Goal: Task Accomplishment & Management: Manage account settings

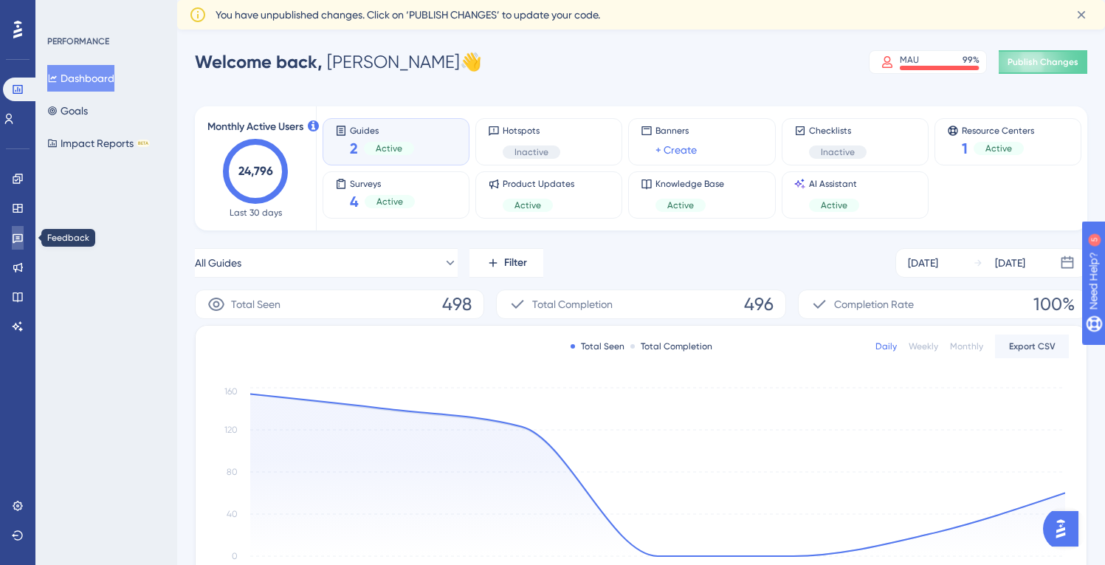
click at [17, 236] on icon at bounding box center [18, 239] width 10 height 10
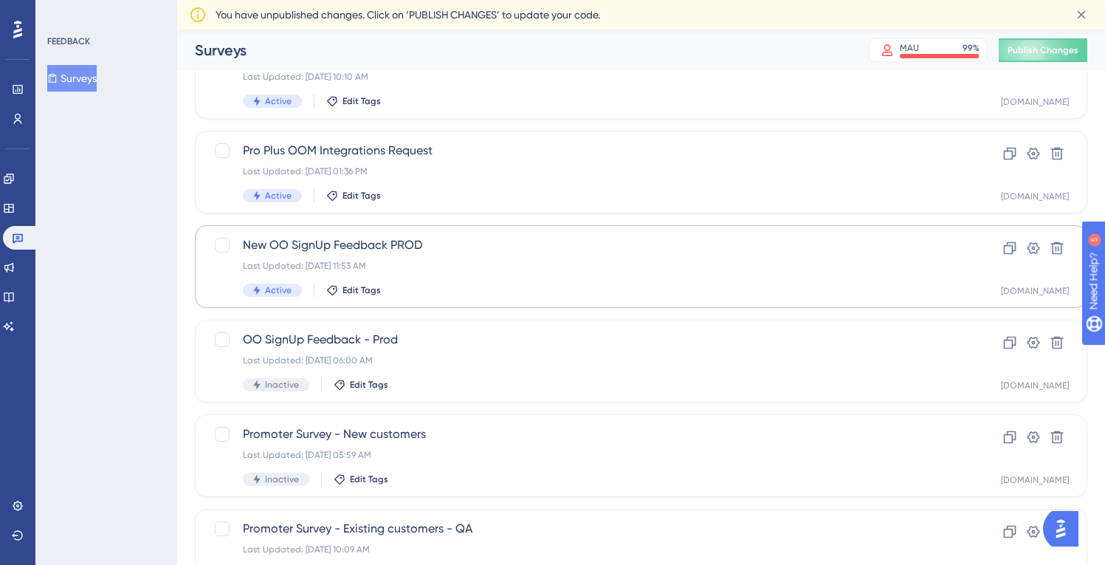
scroll to position [110, 0]
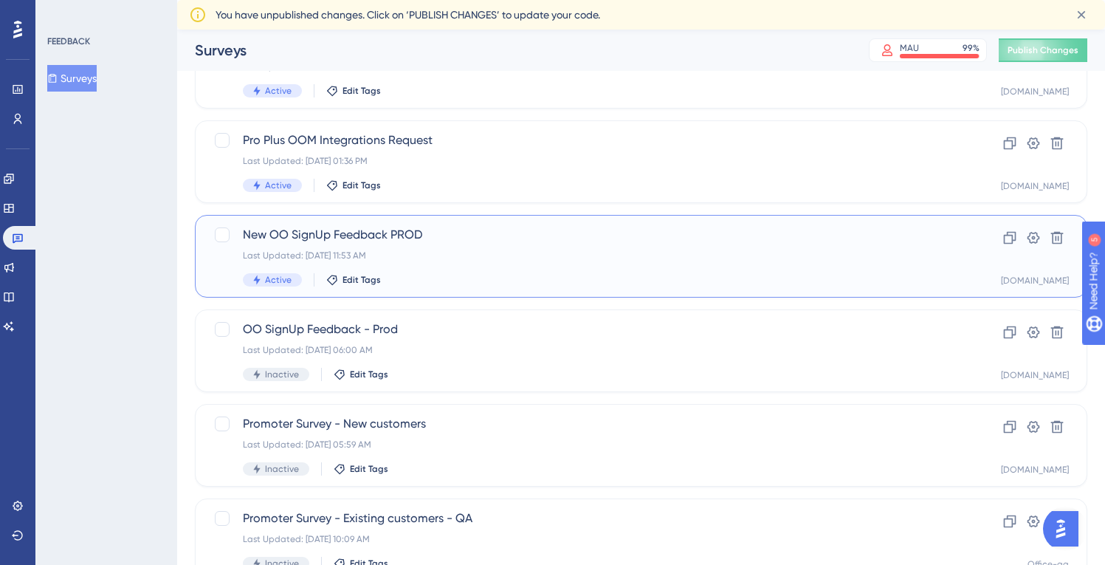
click at [484, 239] on span "New OO SignUp Feedback PROD" at bounding box center [582, 235] width 679 height 18
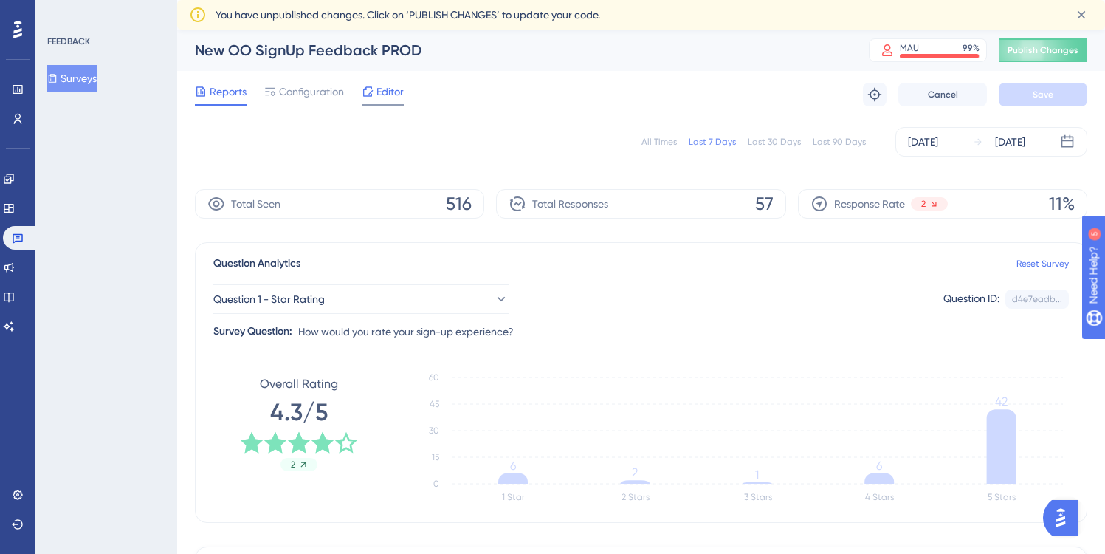
click at [385, 92] on span "Editor" at bounding box center [390, 92] width 27 height 18
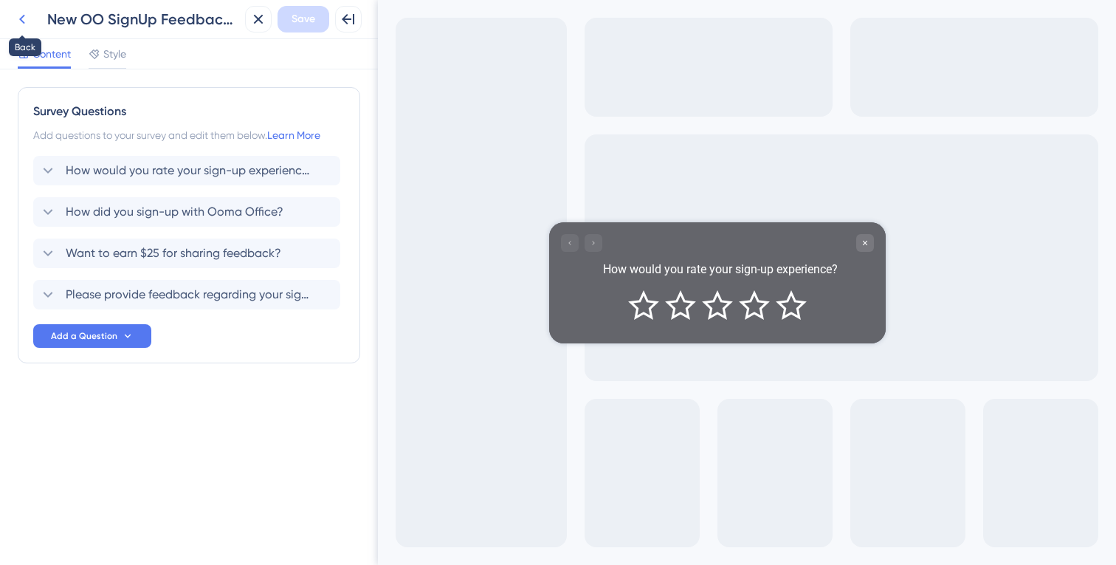
click at [23, 18] on icon at bounding box center [22, 19] width 18 height 18
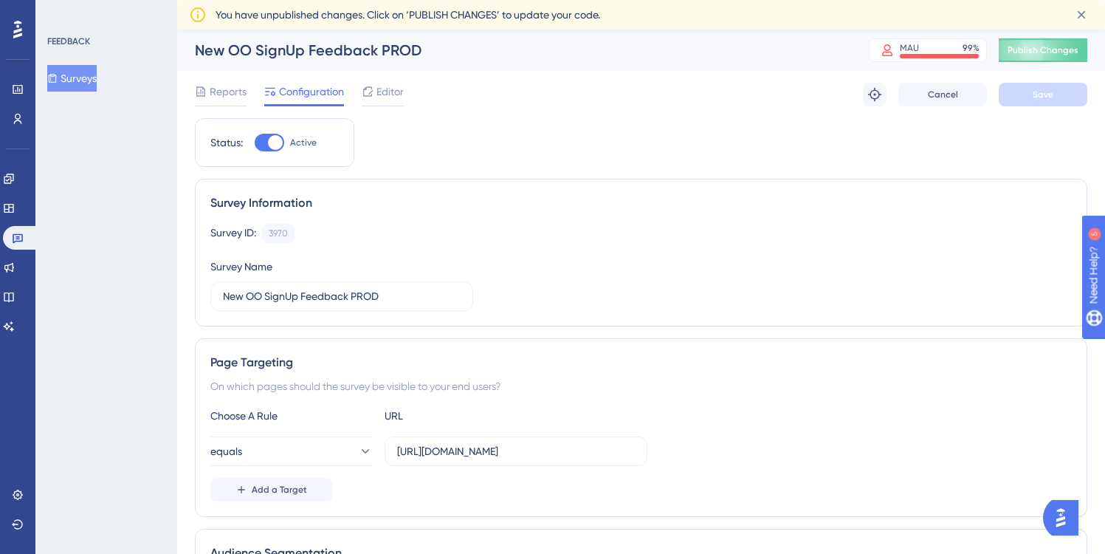
click at [264, 143] on div at bounding box center [270, 143] width 30 height 18
click at [255, 143] on input "Active" at bounding box center [254, 143] width 1 height 1
checkbox input "false"
click at [1045, 92] on span "Save" at bounding box center [1043, 95] width 21 height 12
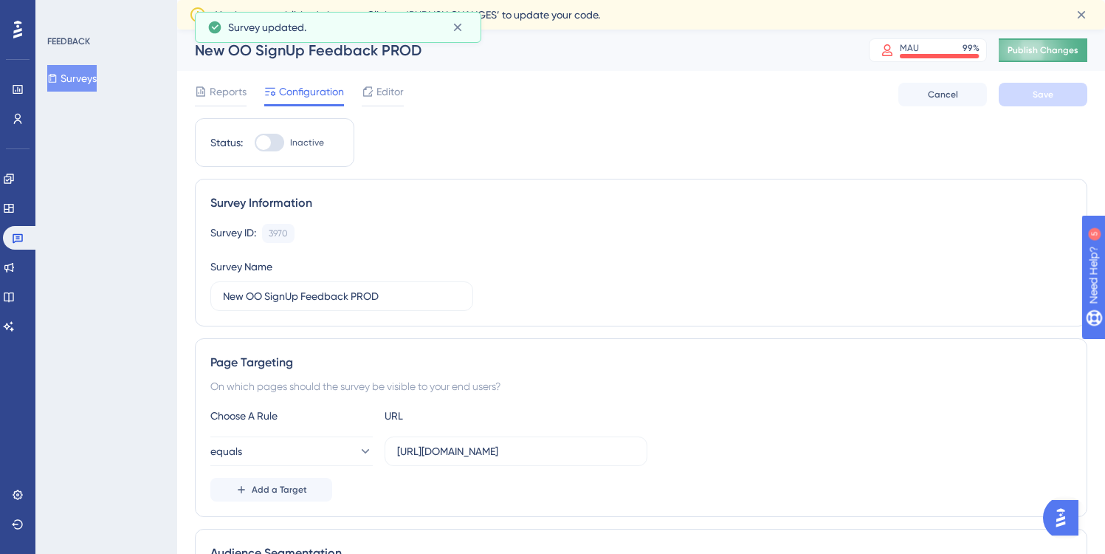
click at [1051, 49] on span "Publish Changes" at bounding box center [1043, 50] width 71 height 12
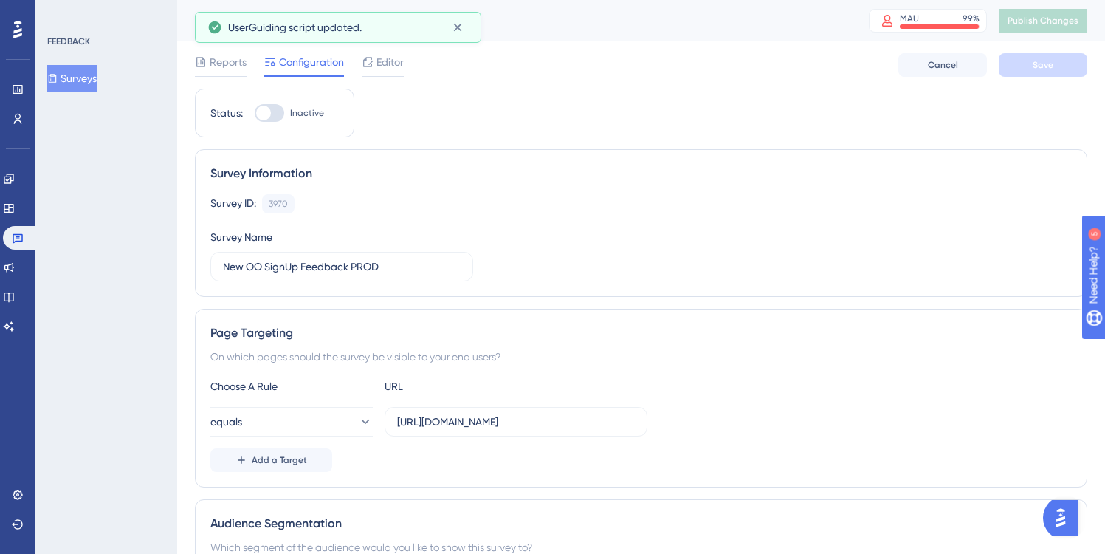
click at [91, 78] on button "Surveys" at bounding box center [71, 78] width 49 height 27
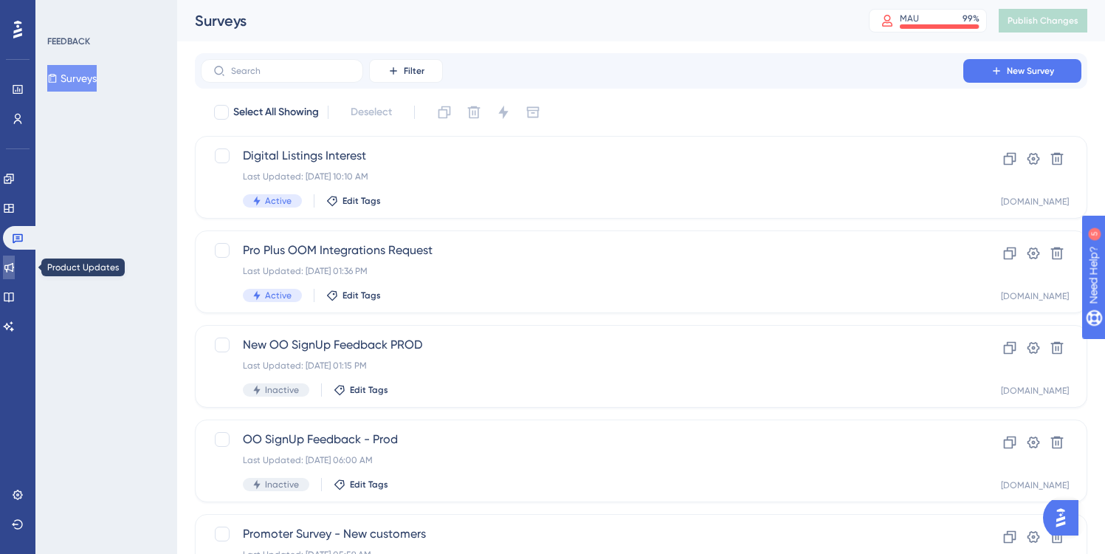
click at [14, 266] on icon at bounding box center [9, 268] width 10 height 10
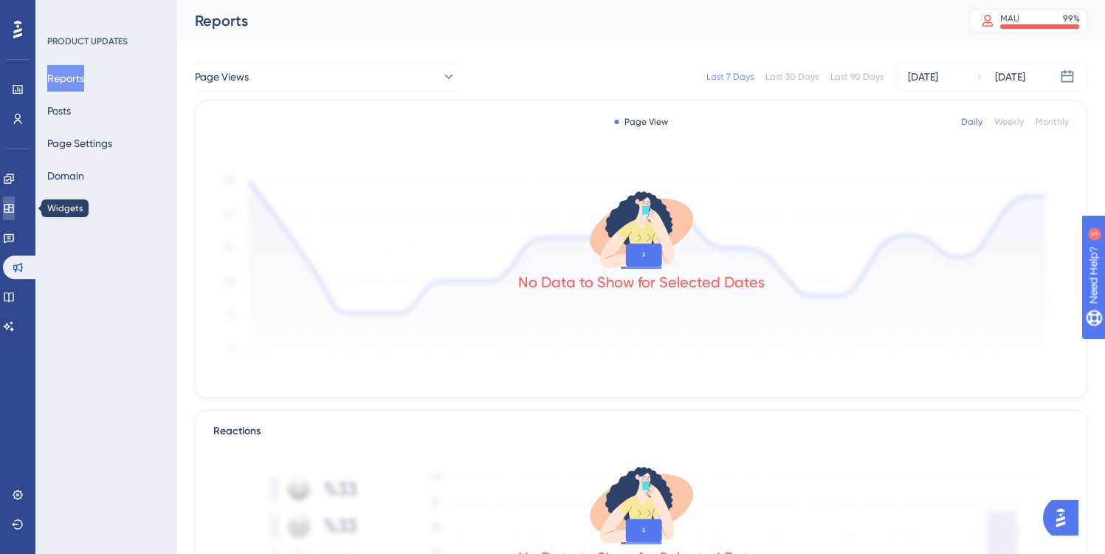
click at [15, 202] on icon at bounding box center [9, 208] width 12 height 12
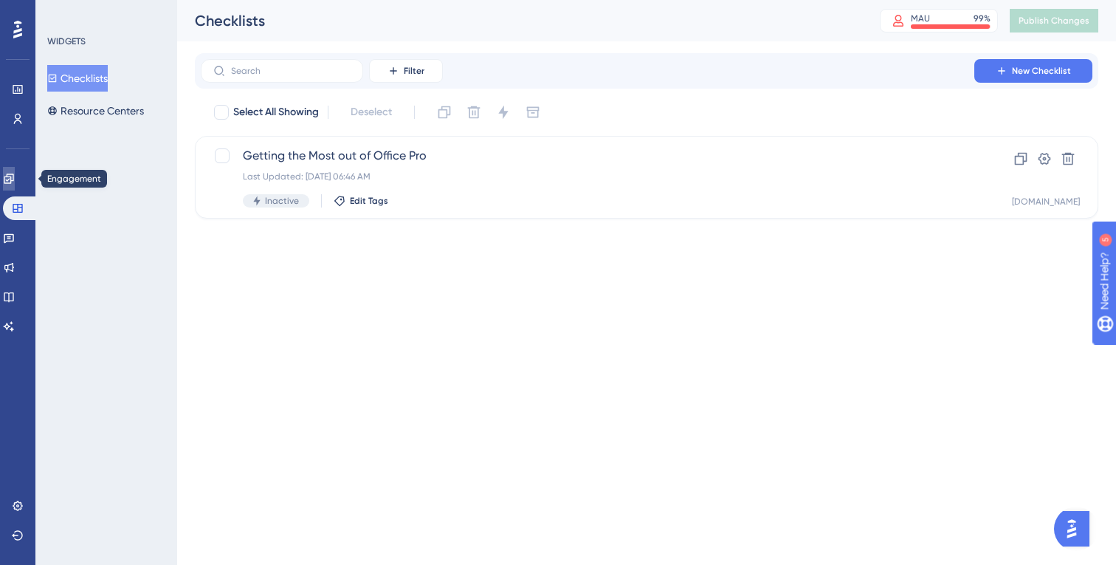
click at [15, 177] on icon at bounding box center [9, 179] width 12 height 12
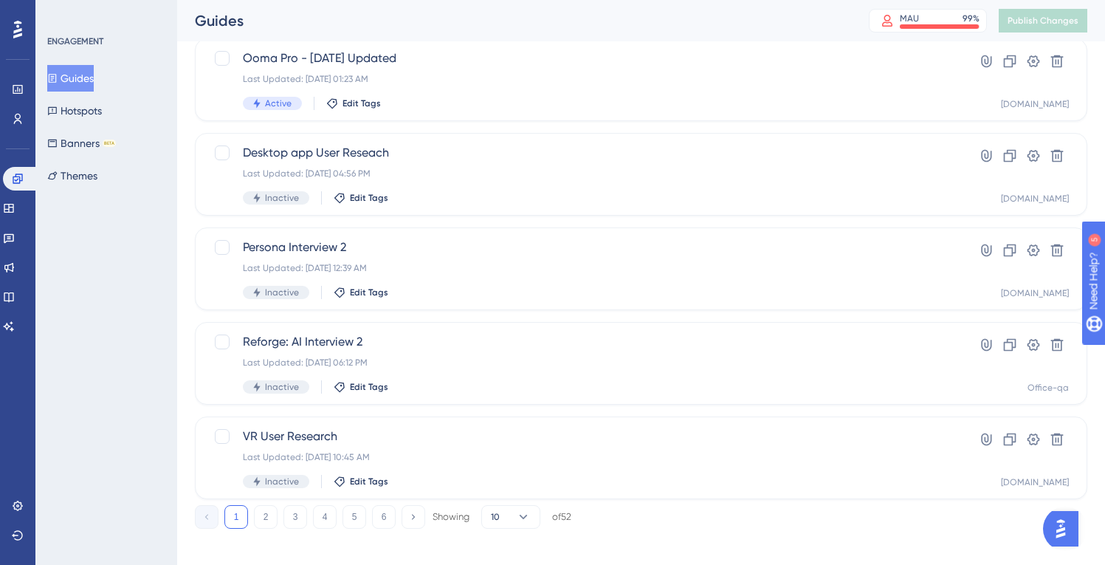
scroll to position [574, 0]
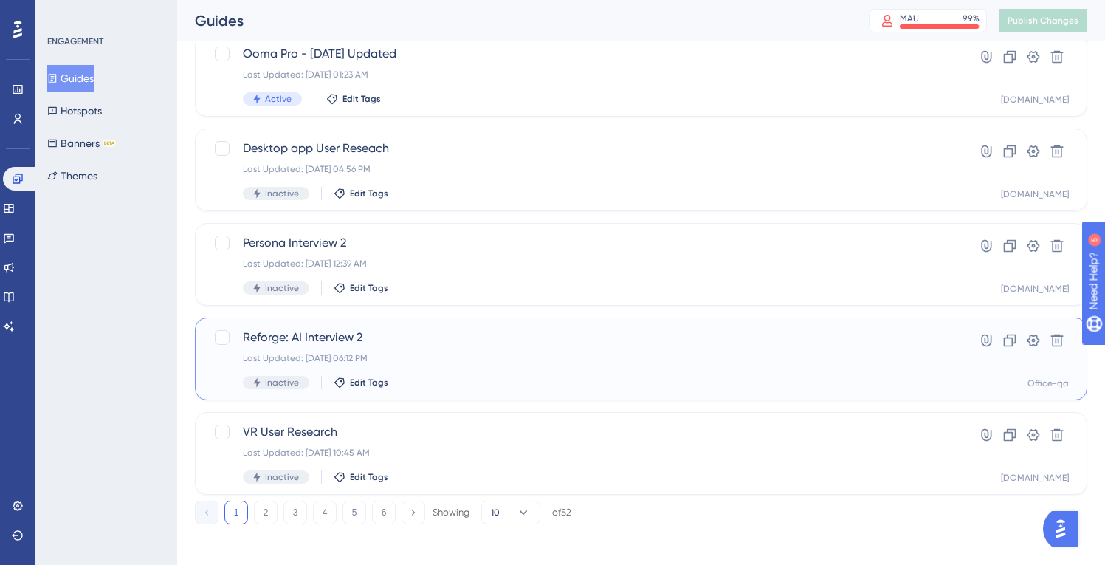
click at [478, 335] on span "Reforge: AI Interview 2" at bounding box center [582, 338] width 679 height 18
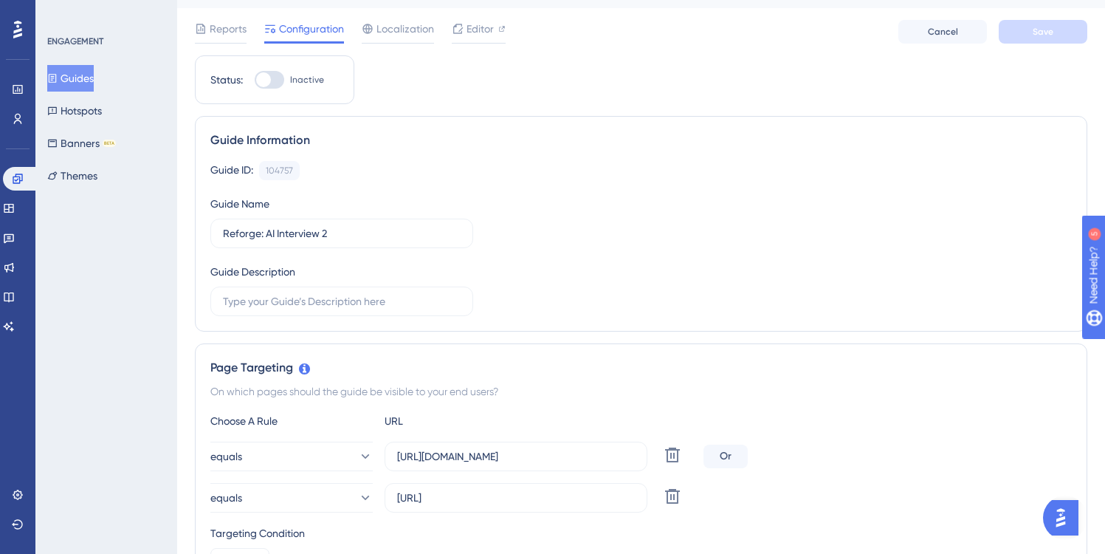
scroll to position [41, 0]
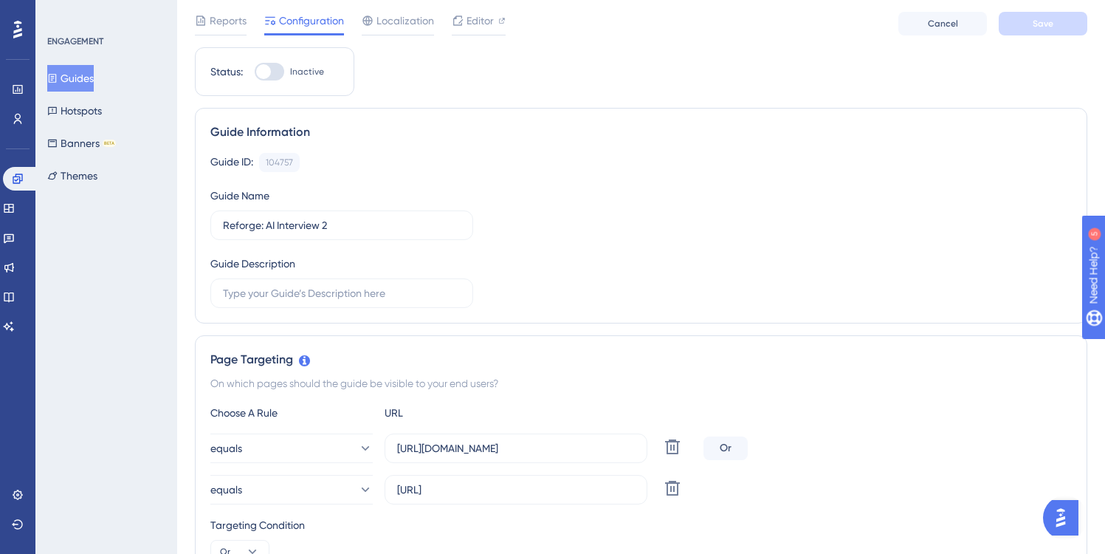
click at [82, 76] on button "Guides" at bounding box center [70, 78] width 47 height 27
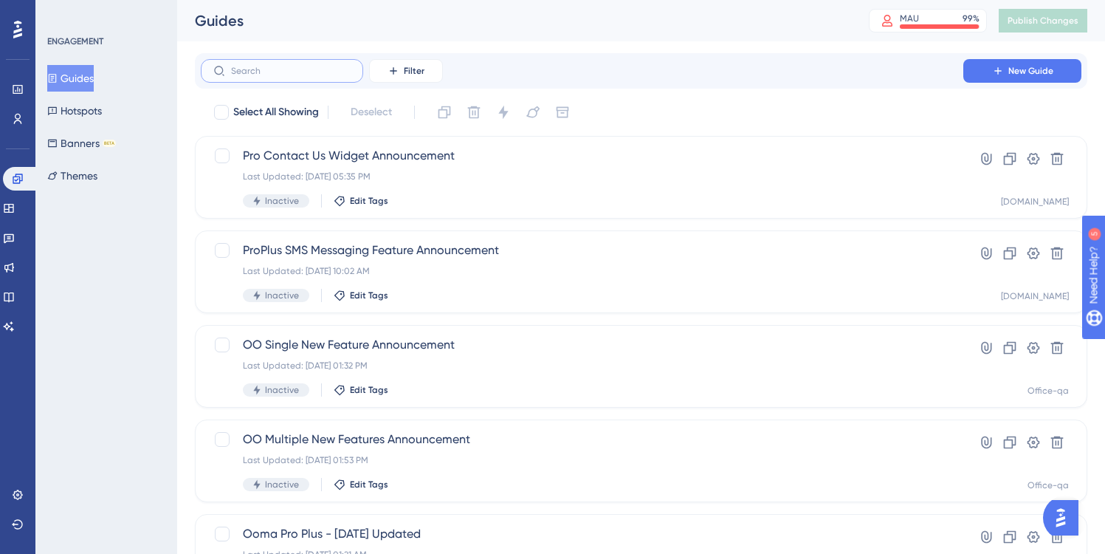
click at [266, 72] on input "text" at bounding box center [291, 71] width 120 height 10
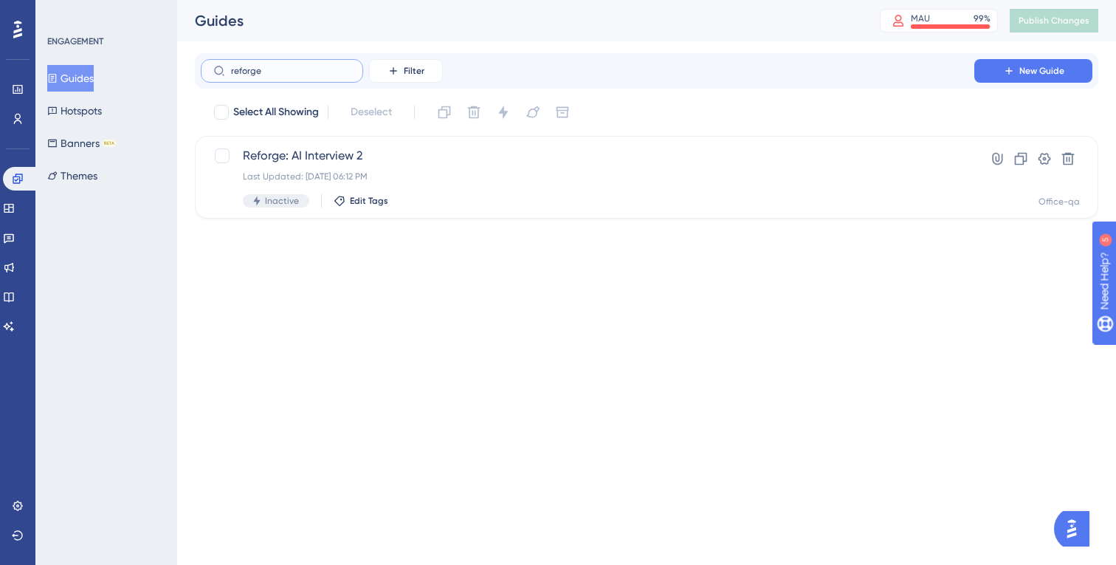
drag, startPoint x: 268, startPoint y: 69, endPoint x: 190, endPoint y: 69, distance: 78.3
click at [190, 69] on div "Performance Users Engagement Widgets Feedback Product Updates Knowledge Base AI…" at bounding box center [646, 121] width 939 height 242
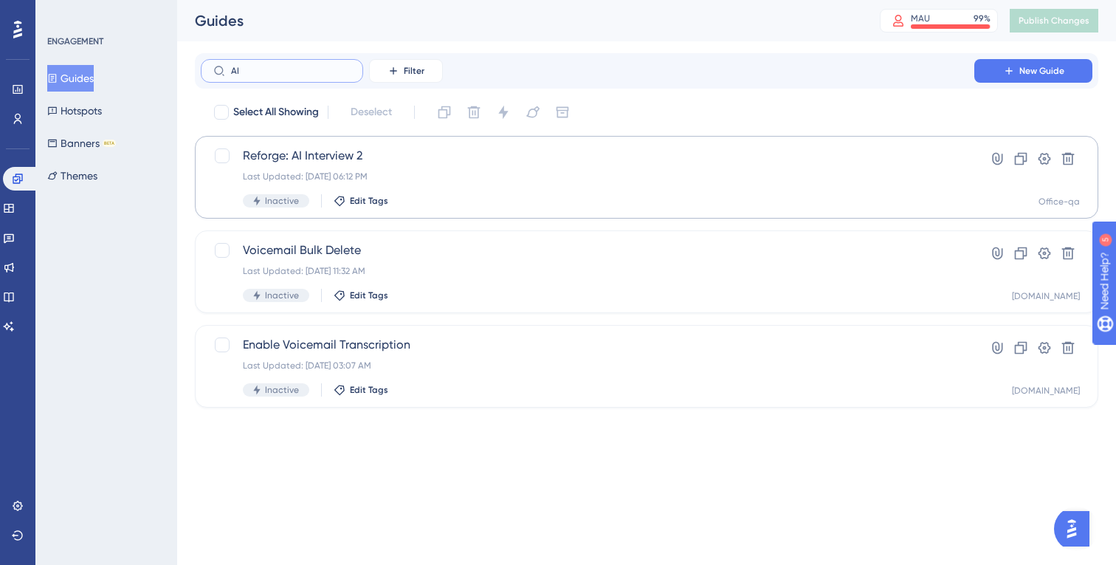
type input "AI"
click at [417, 162] on span "Reforge: AI Interview 2" at bounding box center [588, 156] width 690 height 18
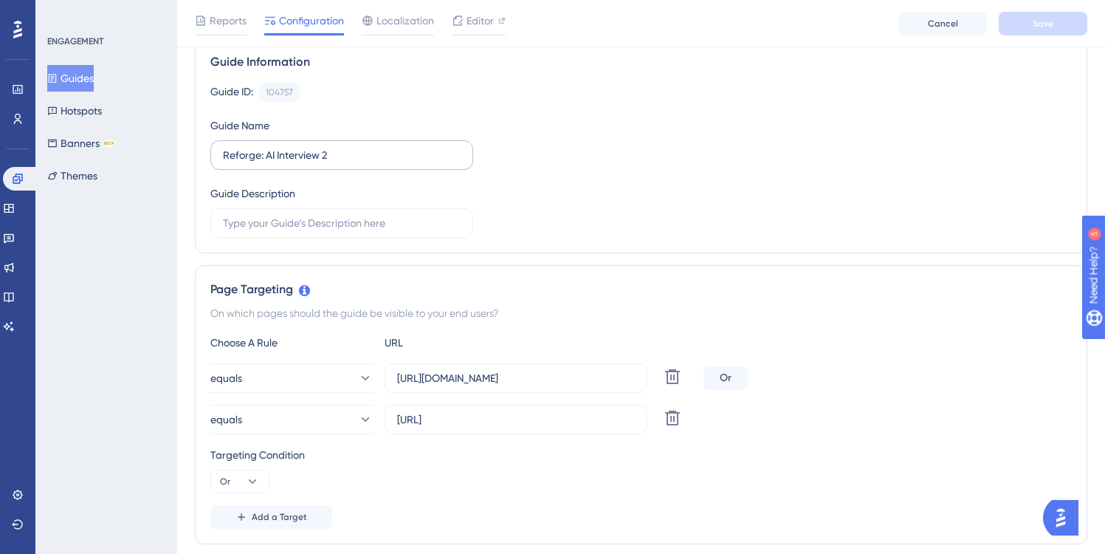
scroll to position [124, 0]
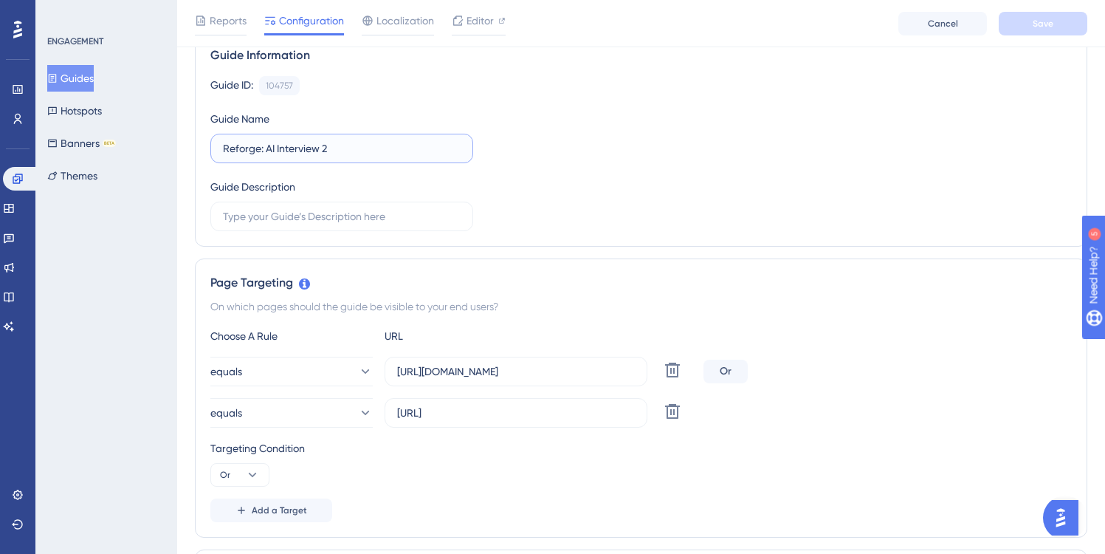
click at [353, 155] on input "Reforge: AI Interview 2" at bounding box center [342, 148] width 238 height 16
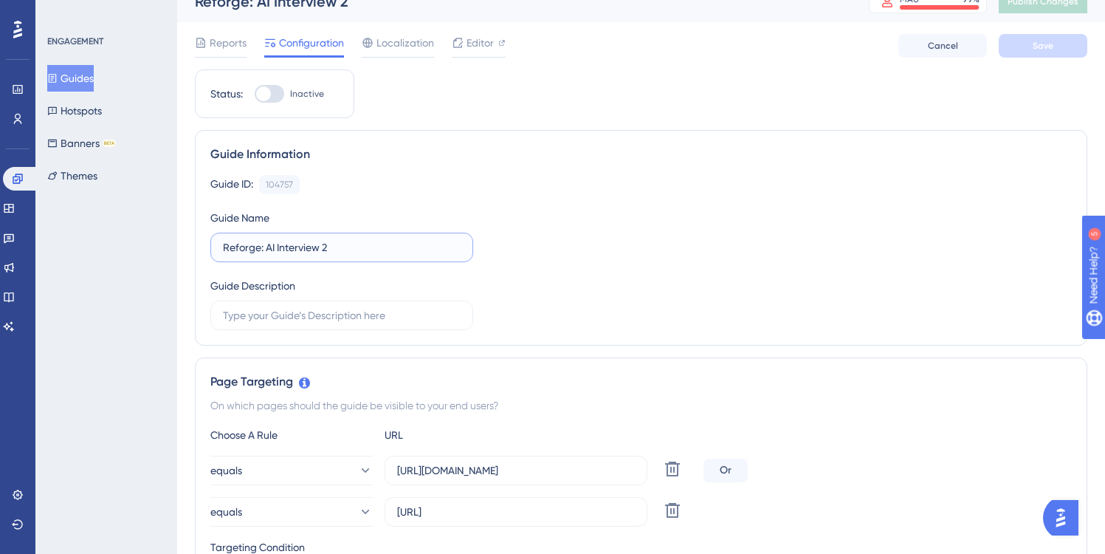
scroll to position [0, 0]
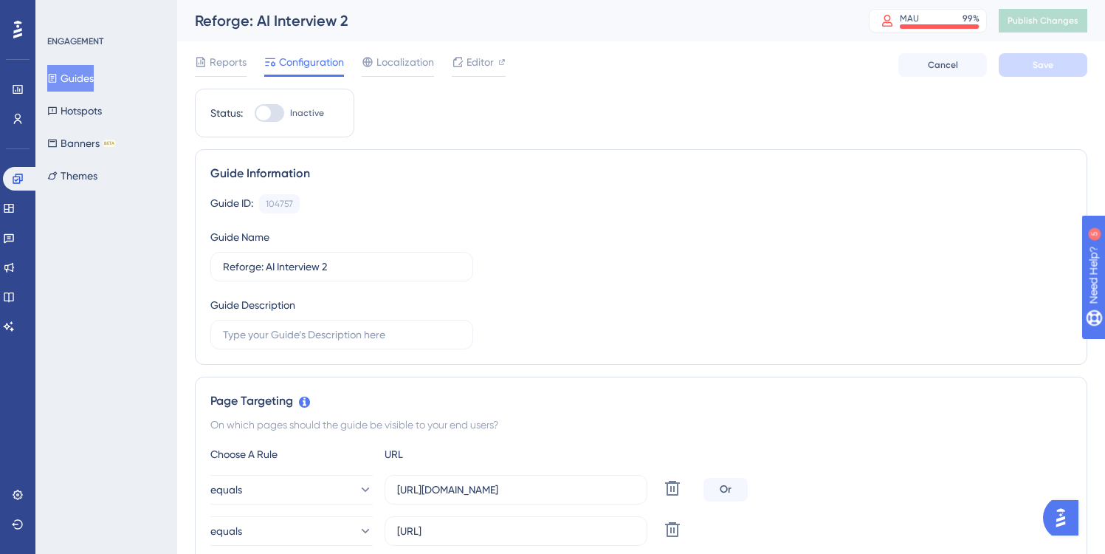
click at [581, 281] on div "Guide ID: 104757 Copy Guide Name Reforge: AI Interview 2 Guide Description" at bounding box center [641, 271] width 862 height 155
click at [353, 265] on input "Reforge: AI Interview 2" at bounding box center [342, 266] width 238 height 16
type input "Reforge: AI Interview"
click at [560, 272] on div "Guide ID: 104757 Copy Guide Name Reforge: AI Interview Guide Description" at bounding box center [641, 271] width 862 height 155
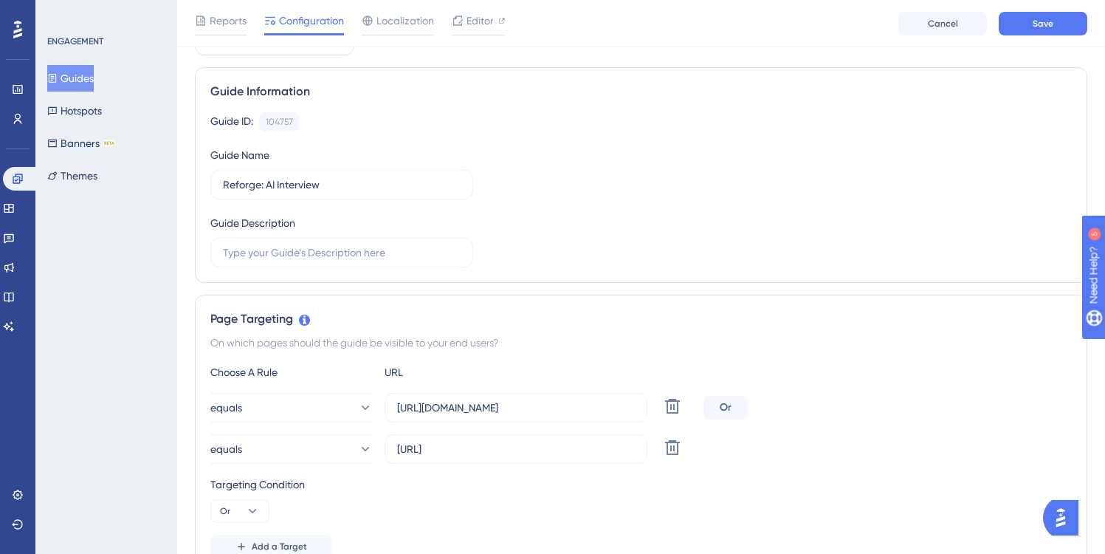
scroll to position [89, 0]
click at [255, 251] on input "text" at bounding box center [342, 251] width 238 height 16
drag, startPoint x: 309, startPoint y: 252, endPoint x: 529, endPoint y: 250, distance: 219.3
click at [529, 250] on div "Guide ID: 104757 Copy Guide Name Reforge: AI Interview Guide Description Using …" at bounding box center [641, 188] width 862 height 155
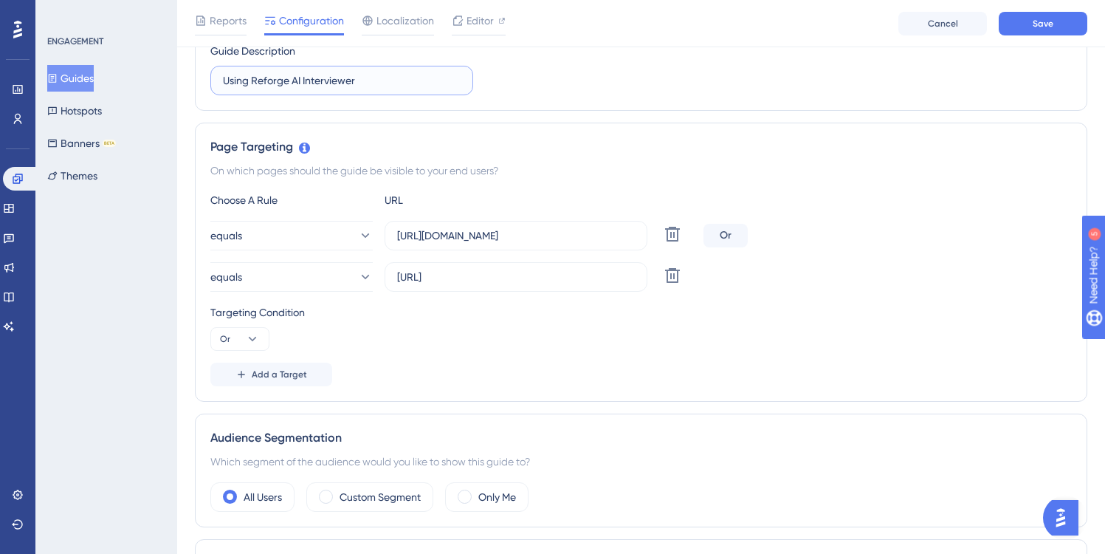
scroll to position [265, 0]
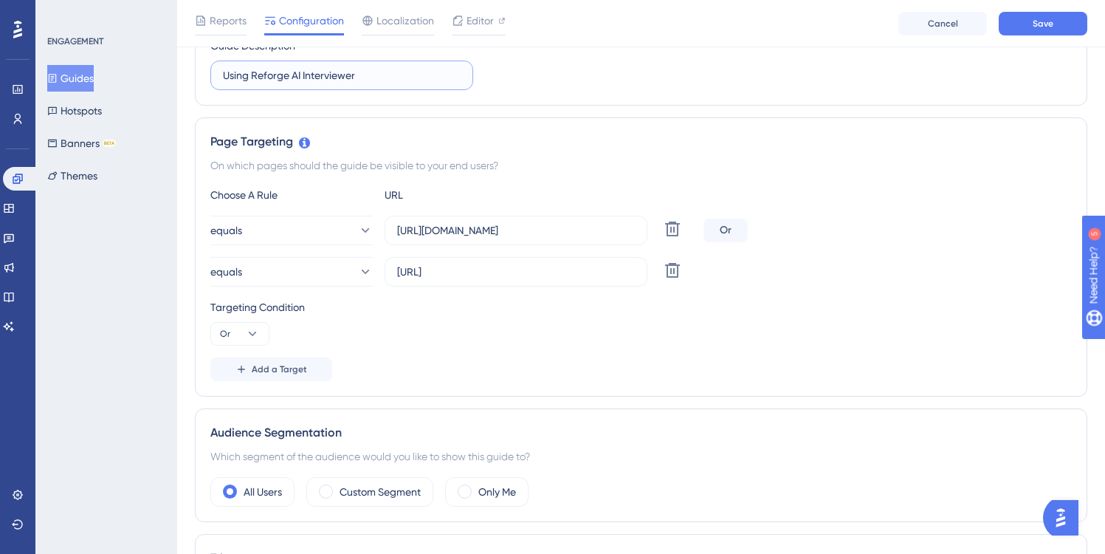
type input "Using Reforge AI Interviewer"
click at [1040, 22] on span "Save" at bounding box center [1043, 24] width 21 height 12
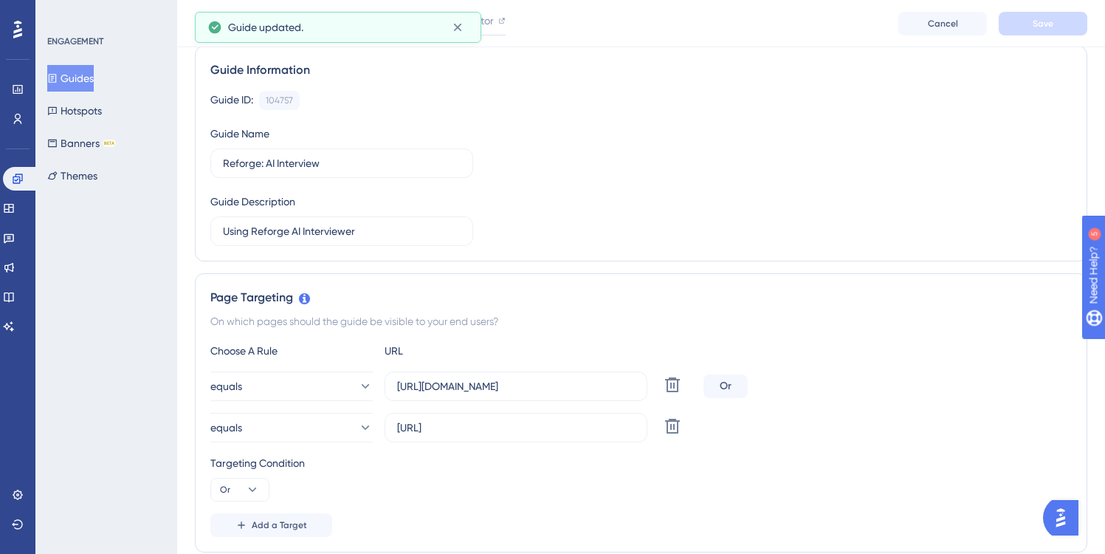
scroll to position [0, 0]
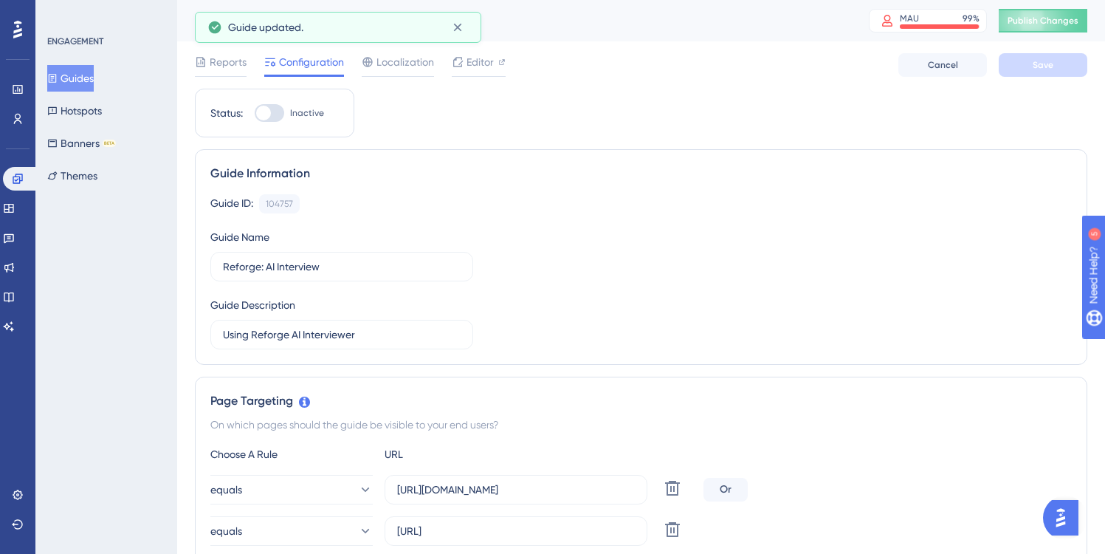
click at [83, 78] on button "Guides" at bounding box center [70, 78] width 47 height 27
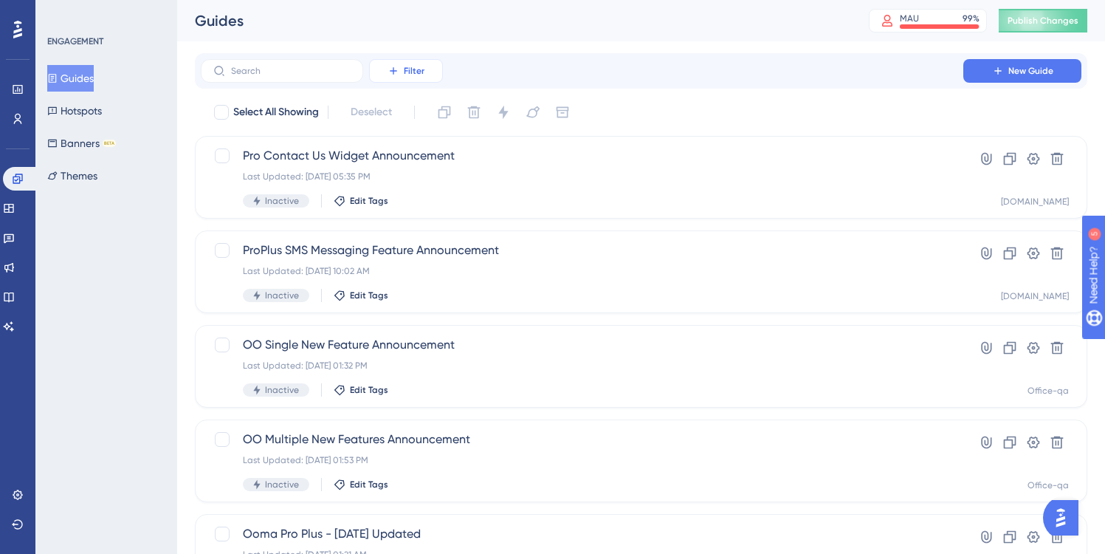
click at [416, 68] on span "Filter" at bounding box center [414, 71] width 21 height 12
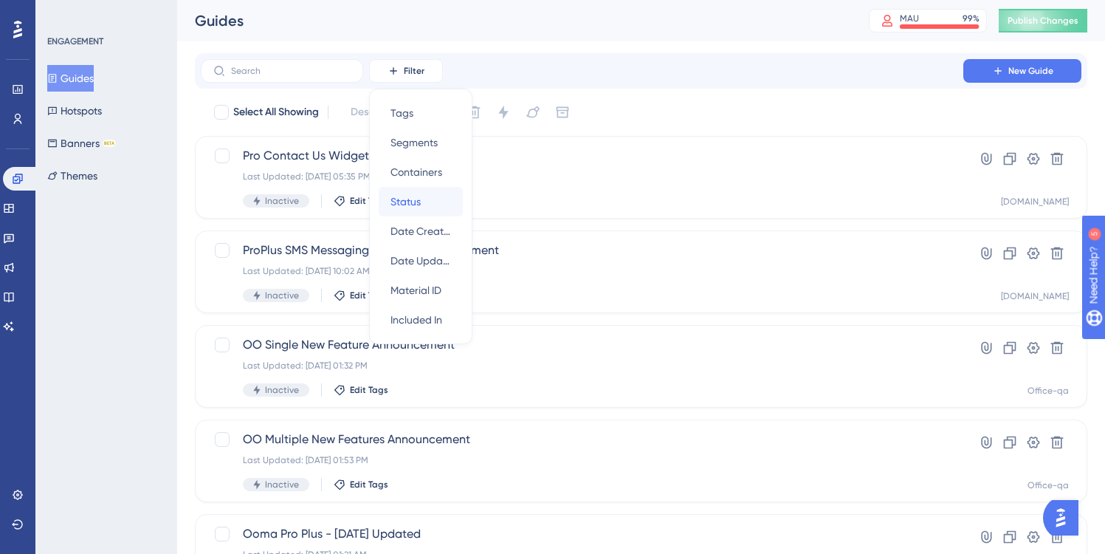
click at [401, 199] on span "Status" at bounding box center [406, 202] width 30 height 18
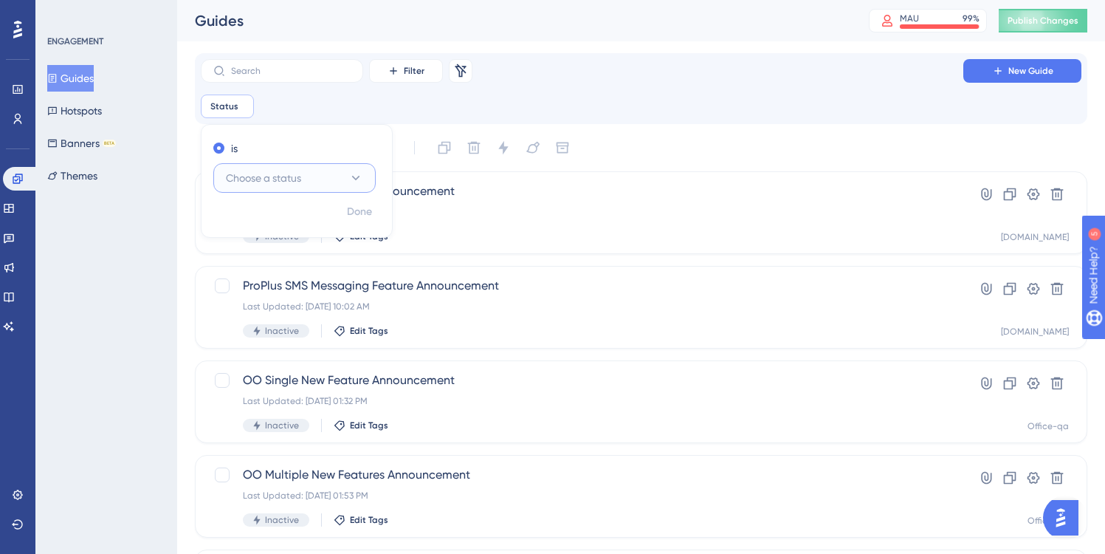
click at [295, 182] on span "Choose a status" at bounding box center [263, 178] width 75 height 18
click at [253, 222] on span "Active" at bounding box center [250, 223] width 30 height 18
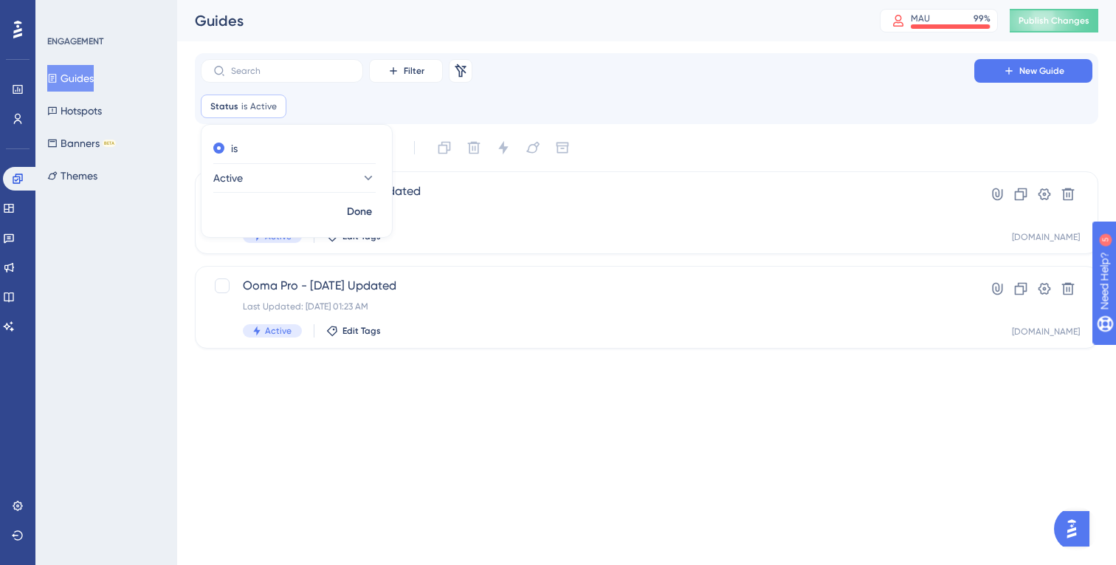
click at [585, 75] on div "Filter Remove Filters New Guide" at bounding box center [647, 71] width 892 height 24
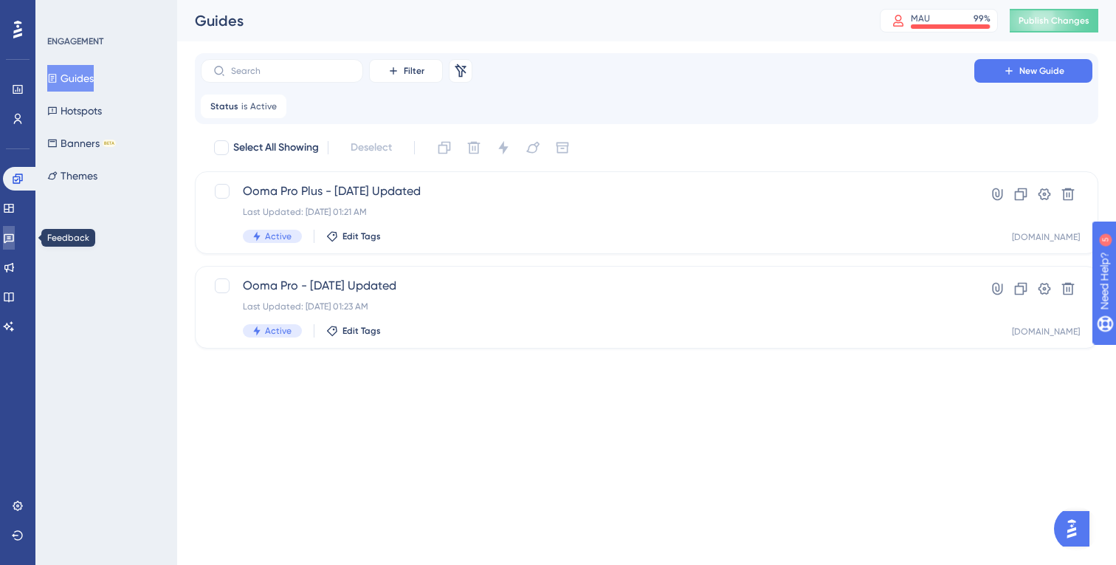
click at [14, 234] on icon at bounding box center [9, 239] width 10 height 10
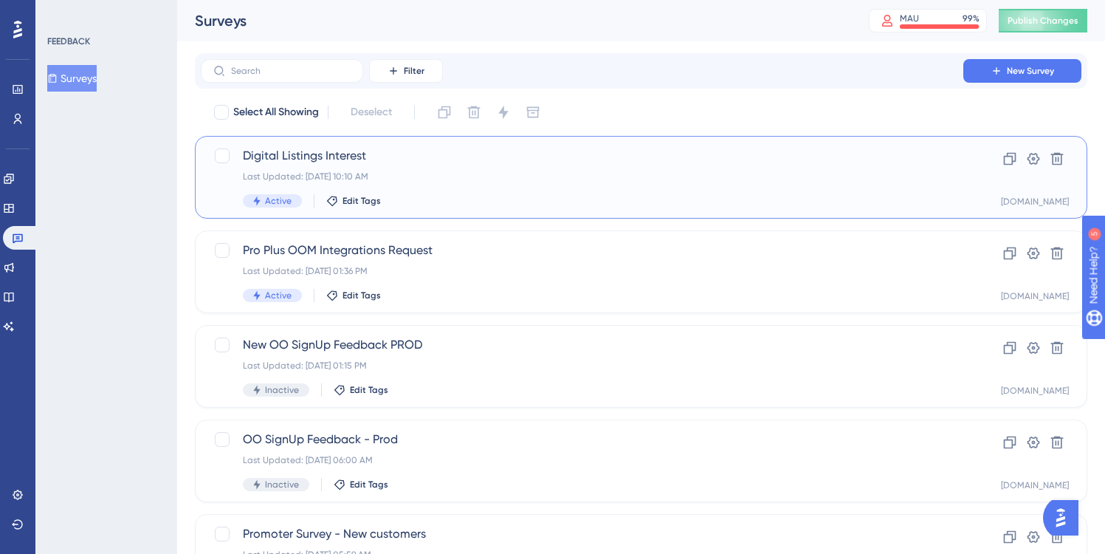
click at [483, 162] on span "Digital Listings Interest" at bounding box center [582, 156] width 679 height 18
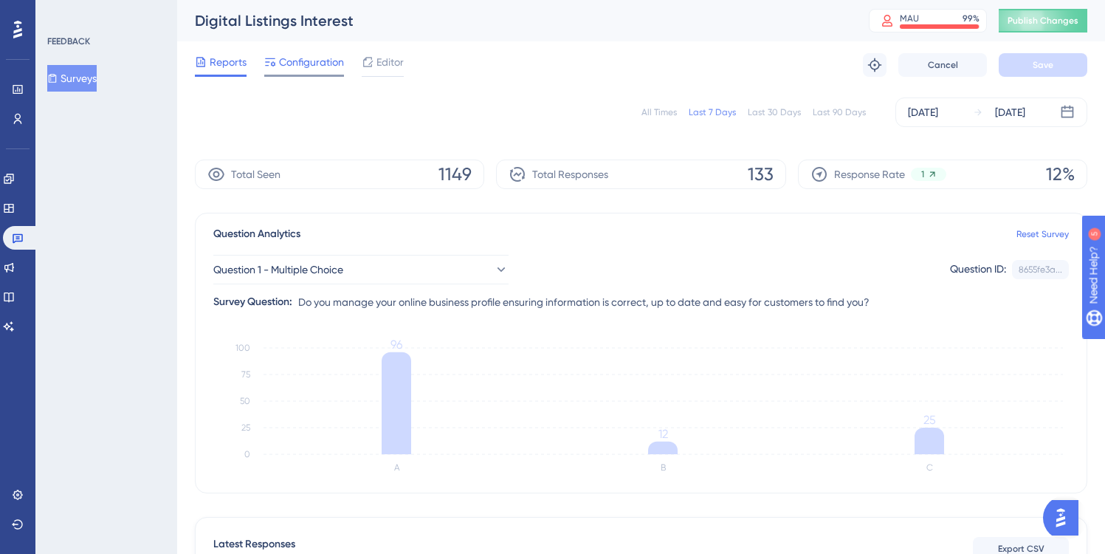
click at [323, 58] on span "Configuration" at bounding box center [311, 62] width 65 height 18
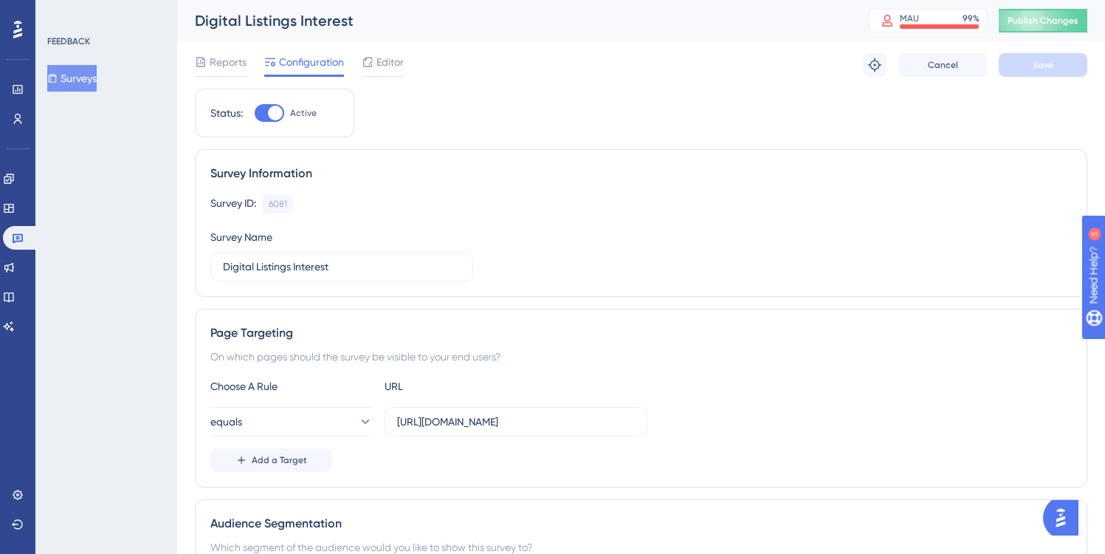
click at [264, 112] on div at bounding box center [270, 113] width 30 height 18
click at [255, 113] on input "Active" at bounding box center [254, 113] width 1 height 1
checkbox input "false"
click at [1049, 64] on span "Save" at bounding box center [1043, 65] width 21 height 12
click at [1038, 19] on button "Publish Changes" at bounding box center [1043, 21] width 89 height 24
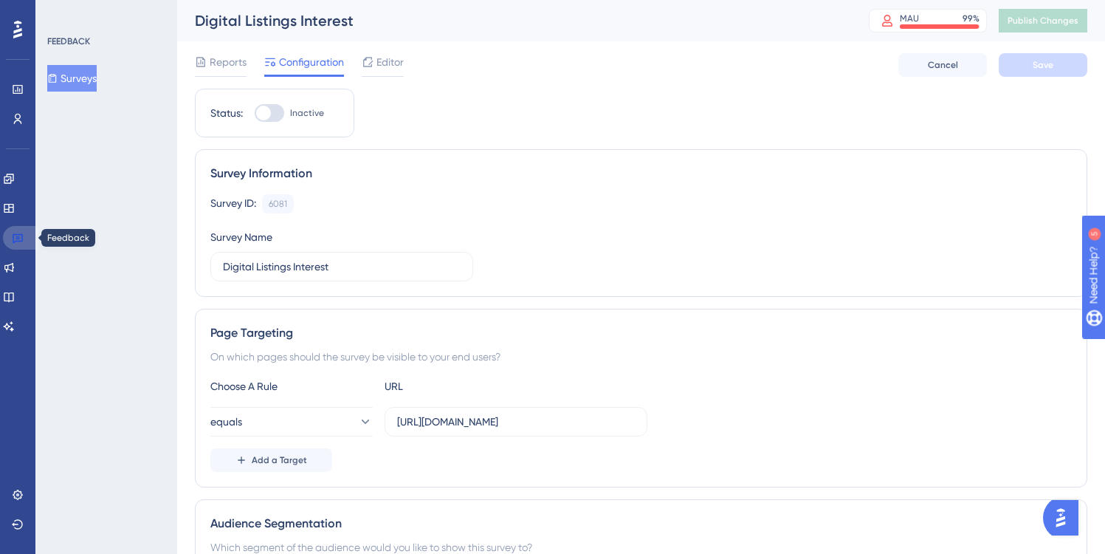
click at [18, 237] on icon at bounding box center [18, 239] width 10 height 10
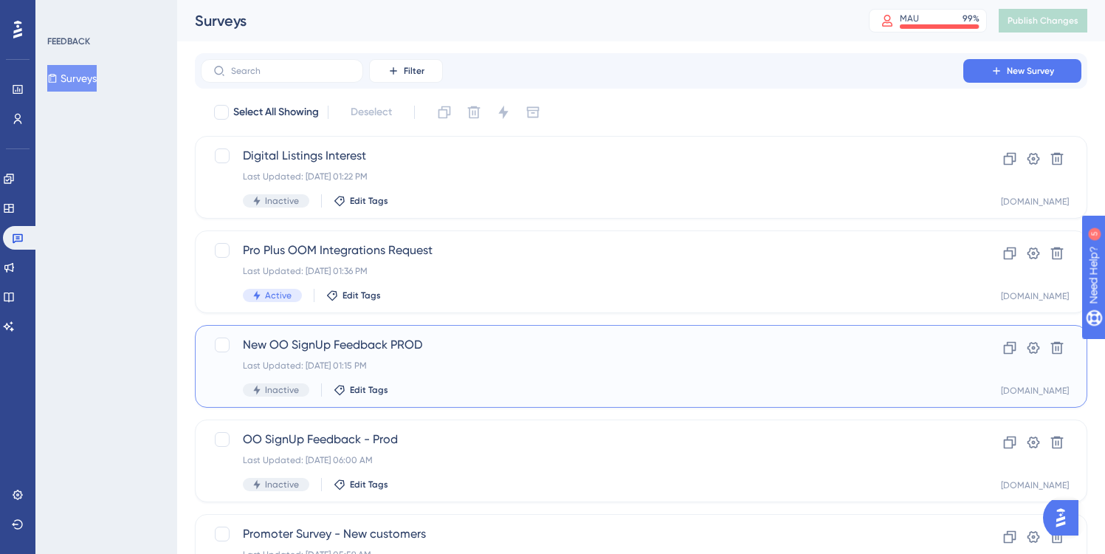
click at [453, 344] on span "New OO SignUp Feedback PROD" at bounding box center [582, 345] width 679 height 18
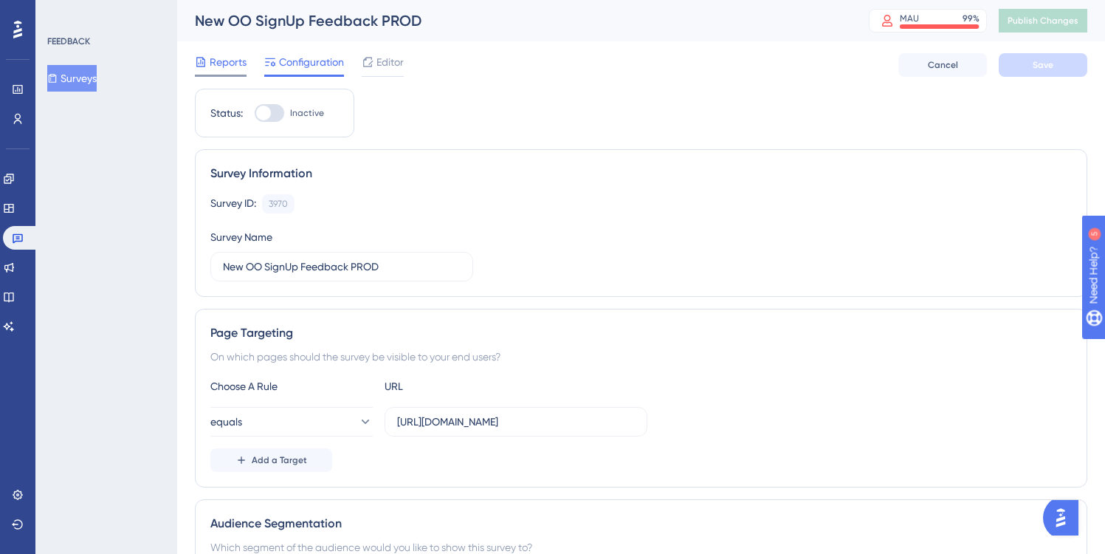
click at [227, 61] on span "Reports" at bounding box center [228, 62] width 37 height 18
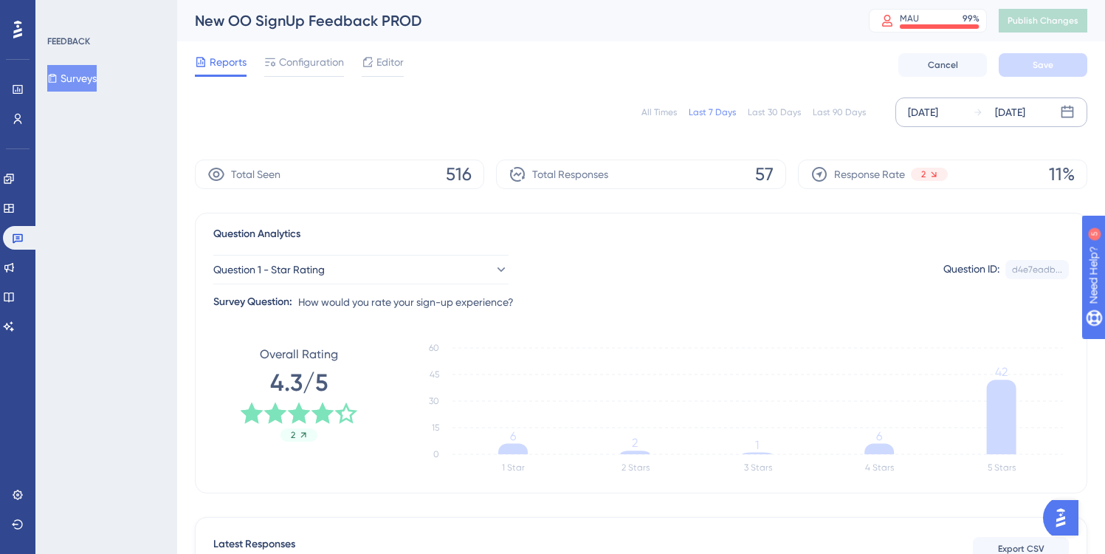
click at [938, 112] on div "[DATE]" at bounding box center [923, 112] width 30 height 18
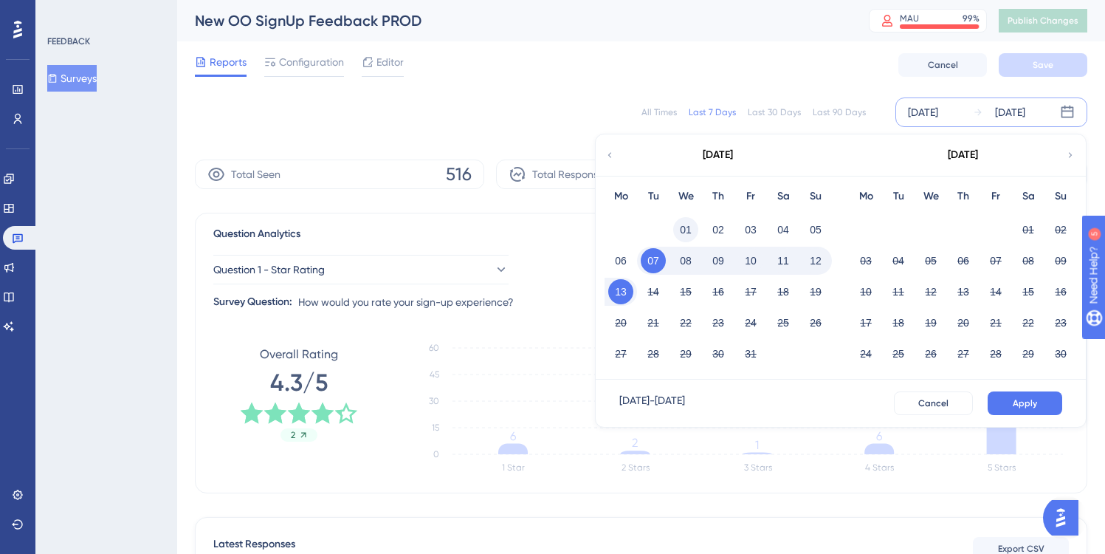
click at [685, 227] on button "01" at bounding box center [685, 229] width 25 height 25
click at [718, 228] on button "02" at bounding box center [718, 229] width 25 height 25
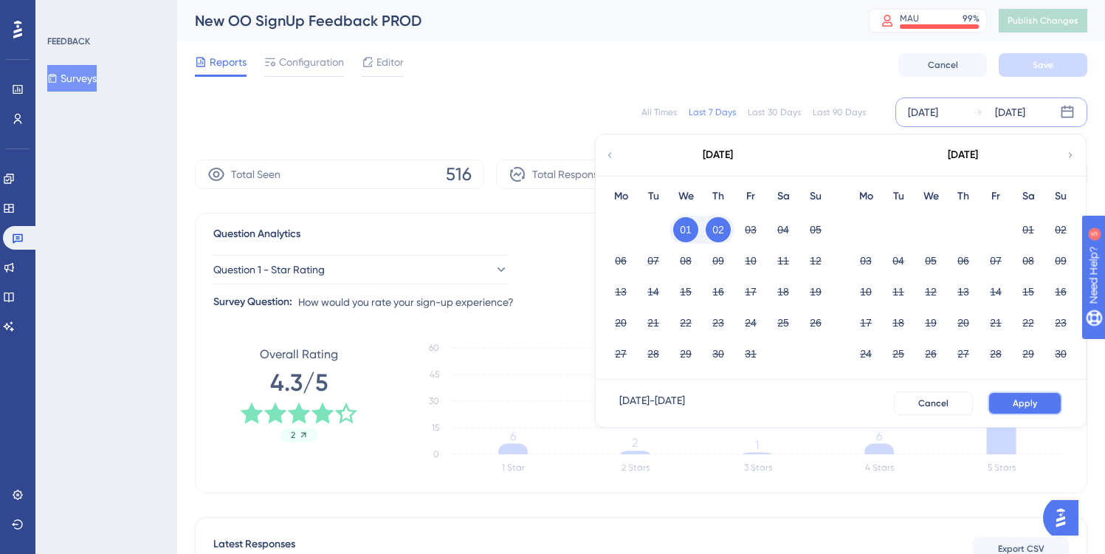
click at [1015, 400] on span "Apply" at bounding box center [1025, 403] width 24 height 12
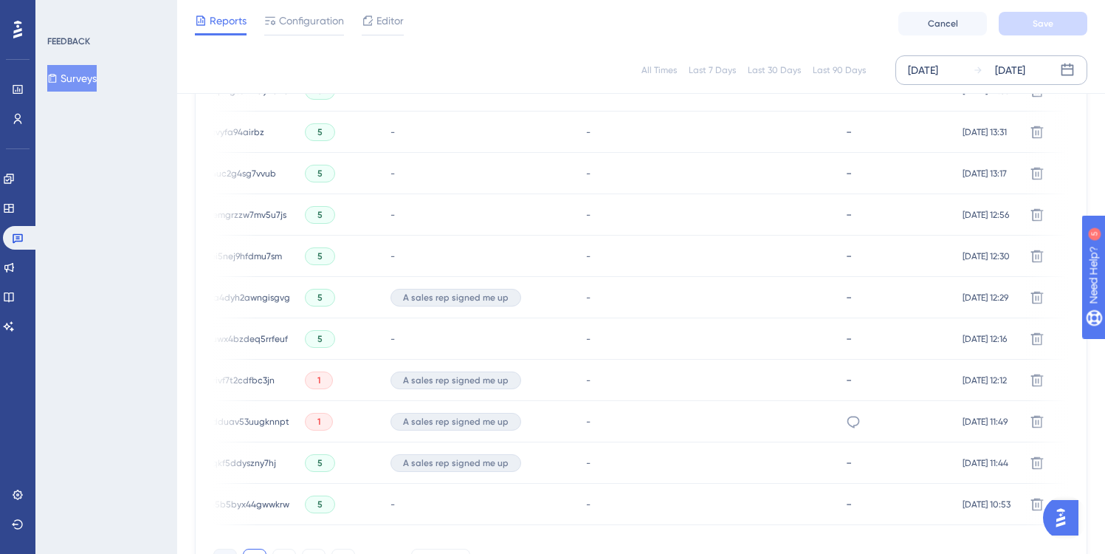
scroll to position [1018, 0]
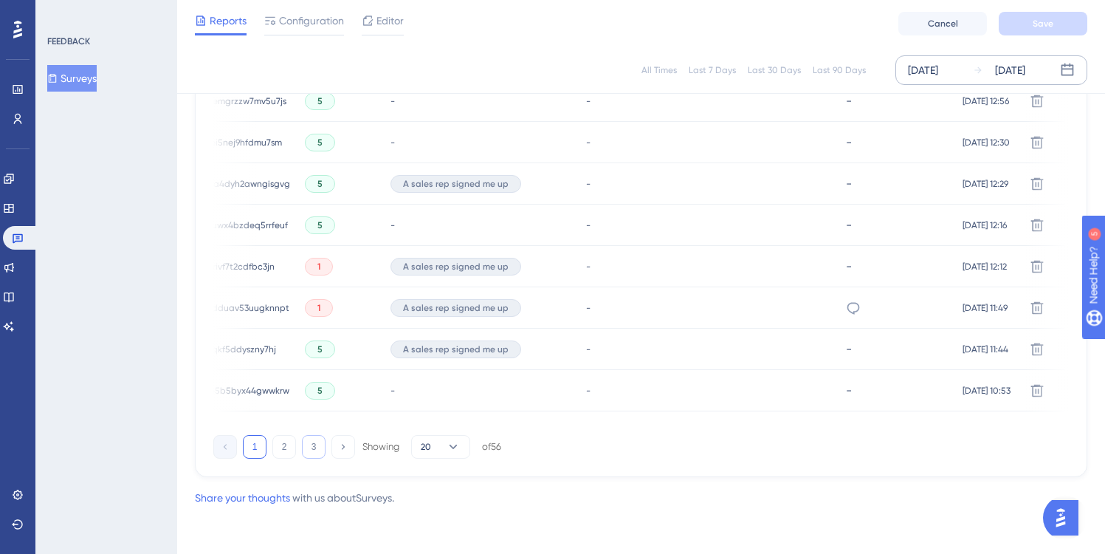
click at [312, 445] on button "3" at bounding box center [314, 447] width 24 height 24
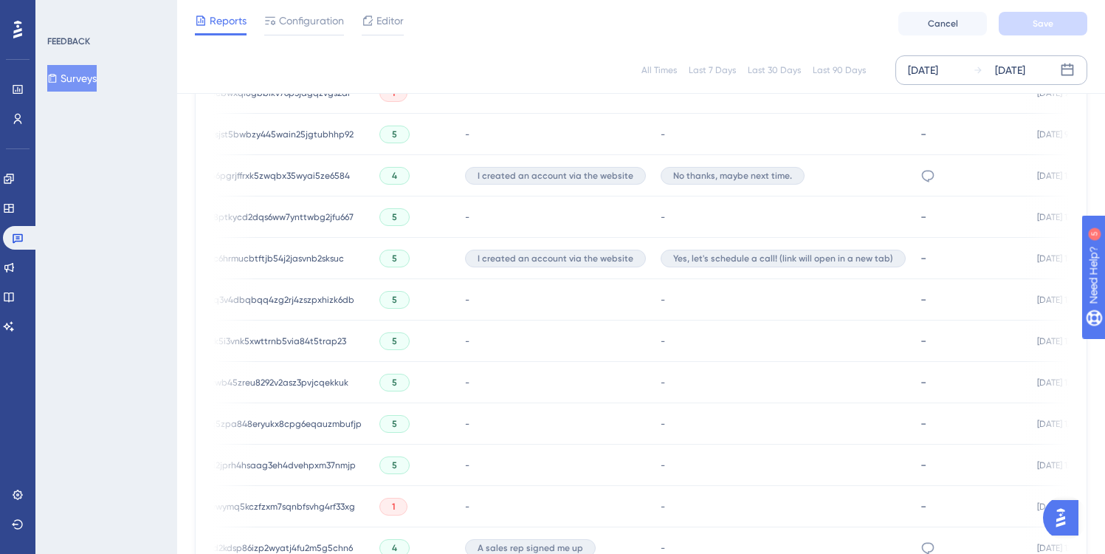
scroll to position [0, 0]
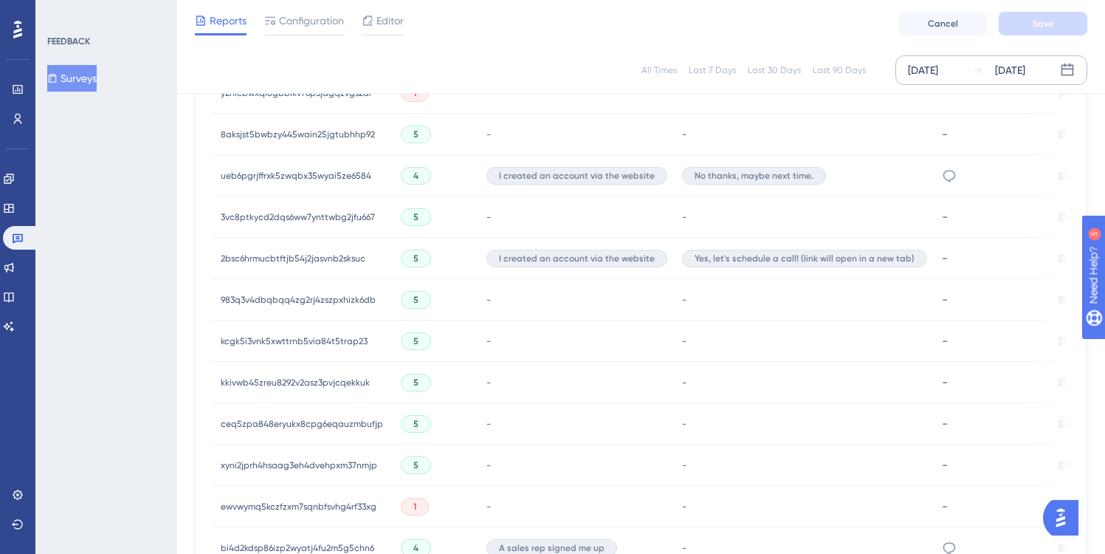
click at [310, 253] on span "2bsc6hrmucbtftjb54j2jasvnb2sksuc" at bounding box center [293, 259] width 145 height 12
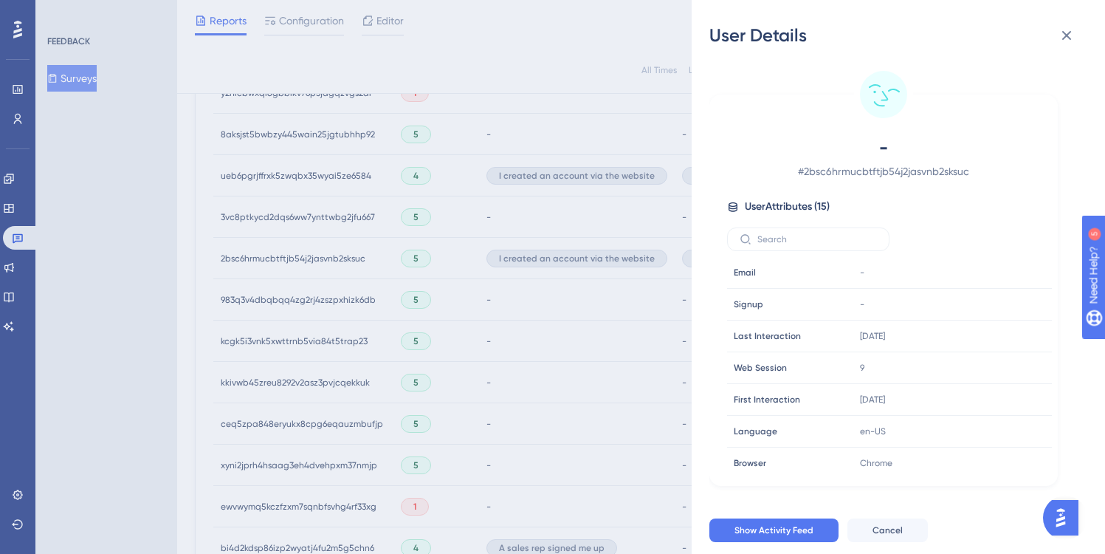
click at [839, 172] on span "# 2bsc6hrmucbtftjb54j2jasvnb2sksuc" at bounding box center [884, 171] width 260 height 18
copy span "2bsc6hrmucbtftjb54j2jasvnb2sksuc"
click at [1066, 33] on icon at bounding box center [1067, 36] width 18 height 18
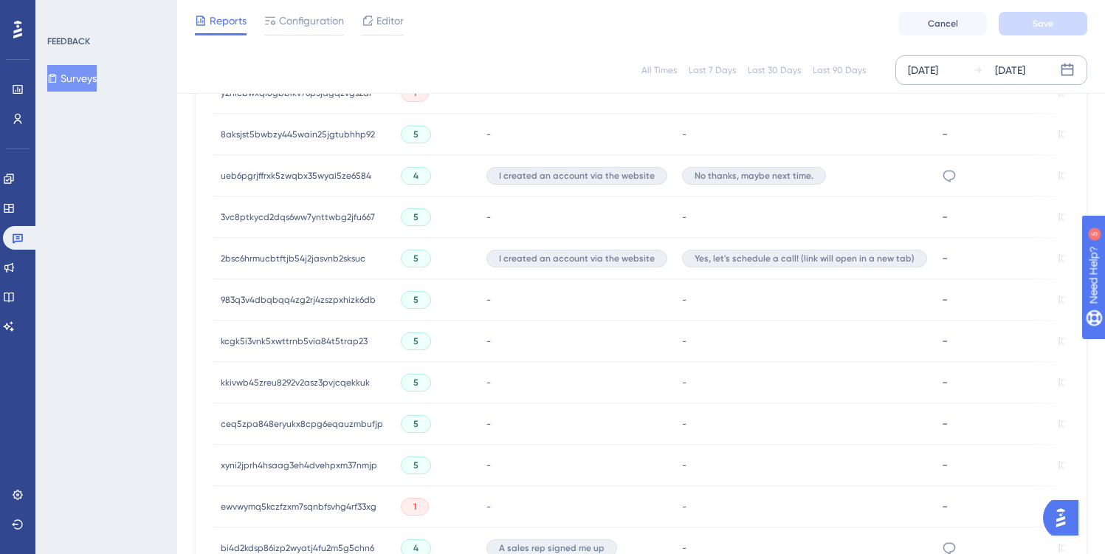
click at [261, 256] on span "2bsc6hrmucbtftjb54j2jasvnb2sksuc" at bounding box center [293, 259] width 145 height 12
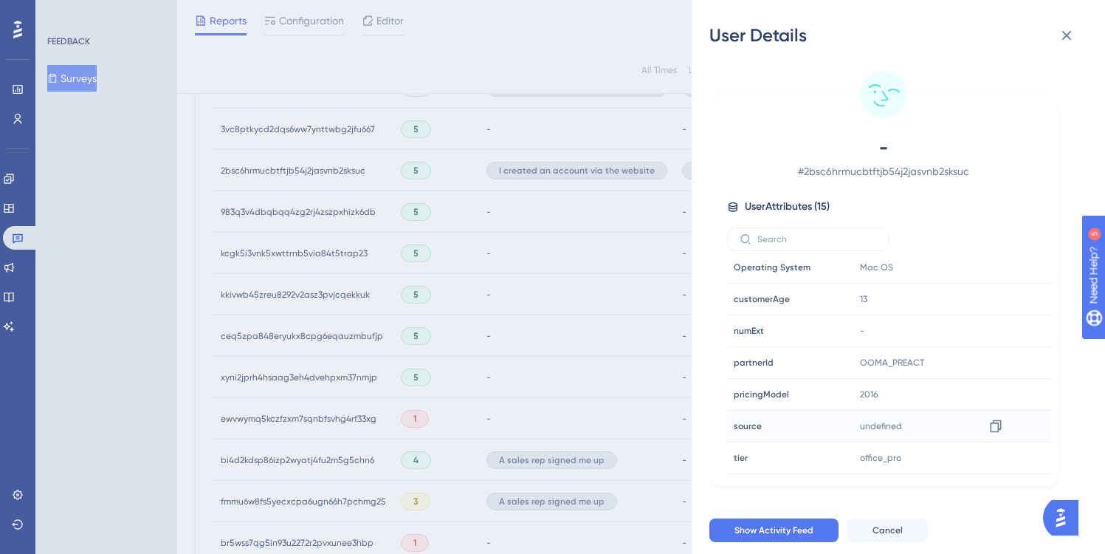
scroll to position [697, 1]
